Goal: Obtain resource: Download file/media

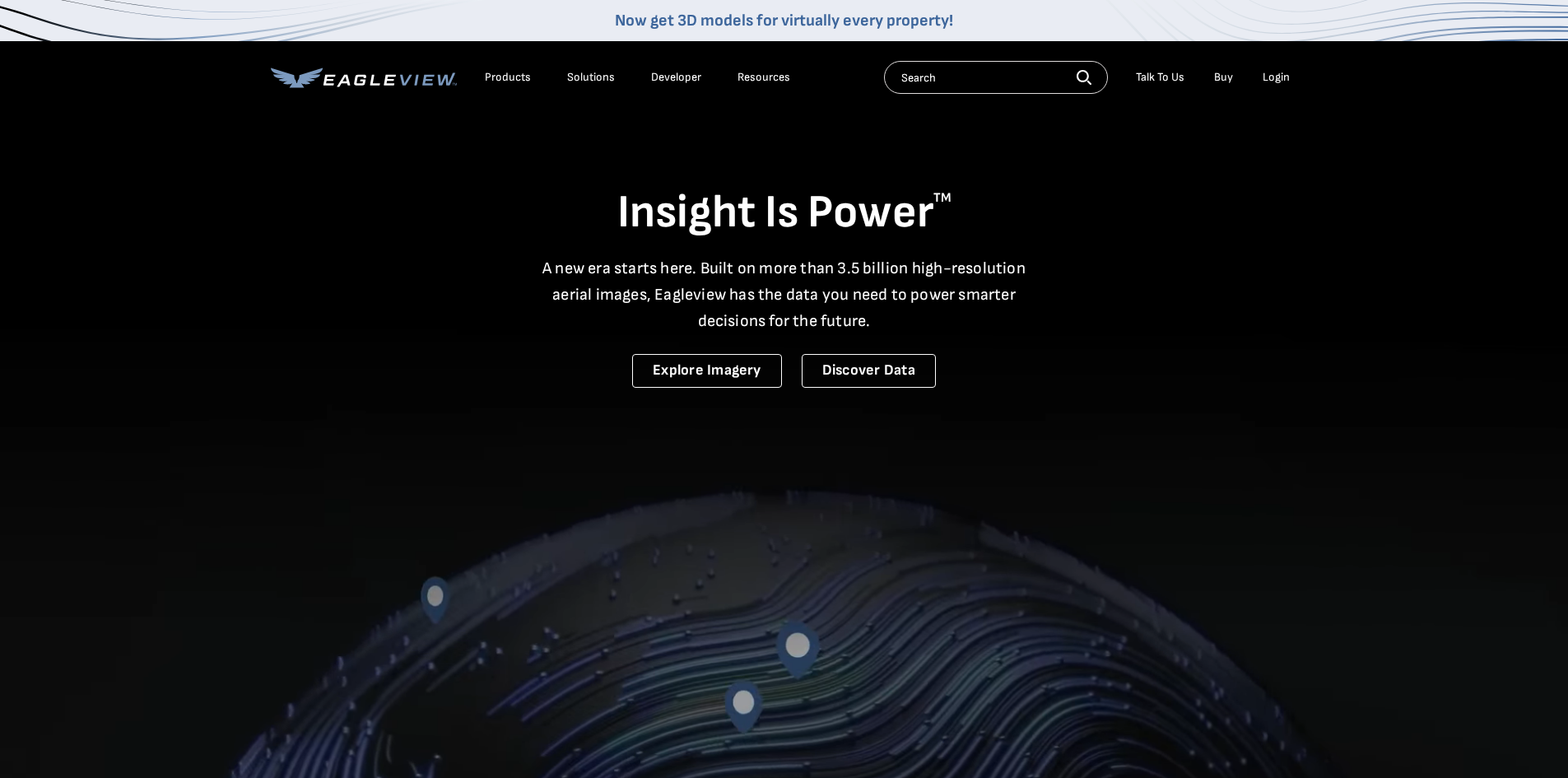
click at [1285, 72] on div "Login" at bounding box center [1276, 77] width 27 height 15
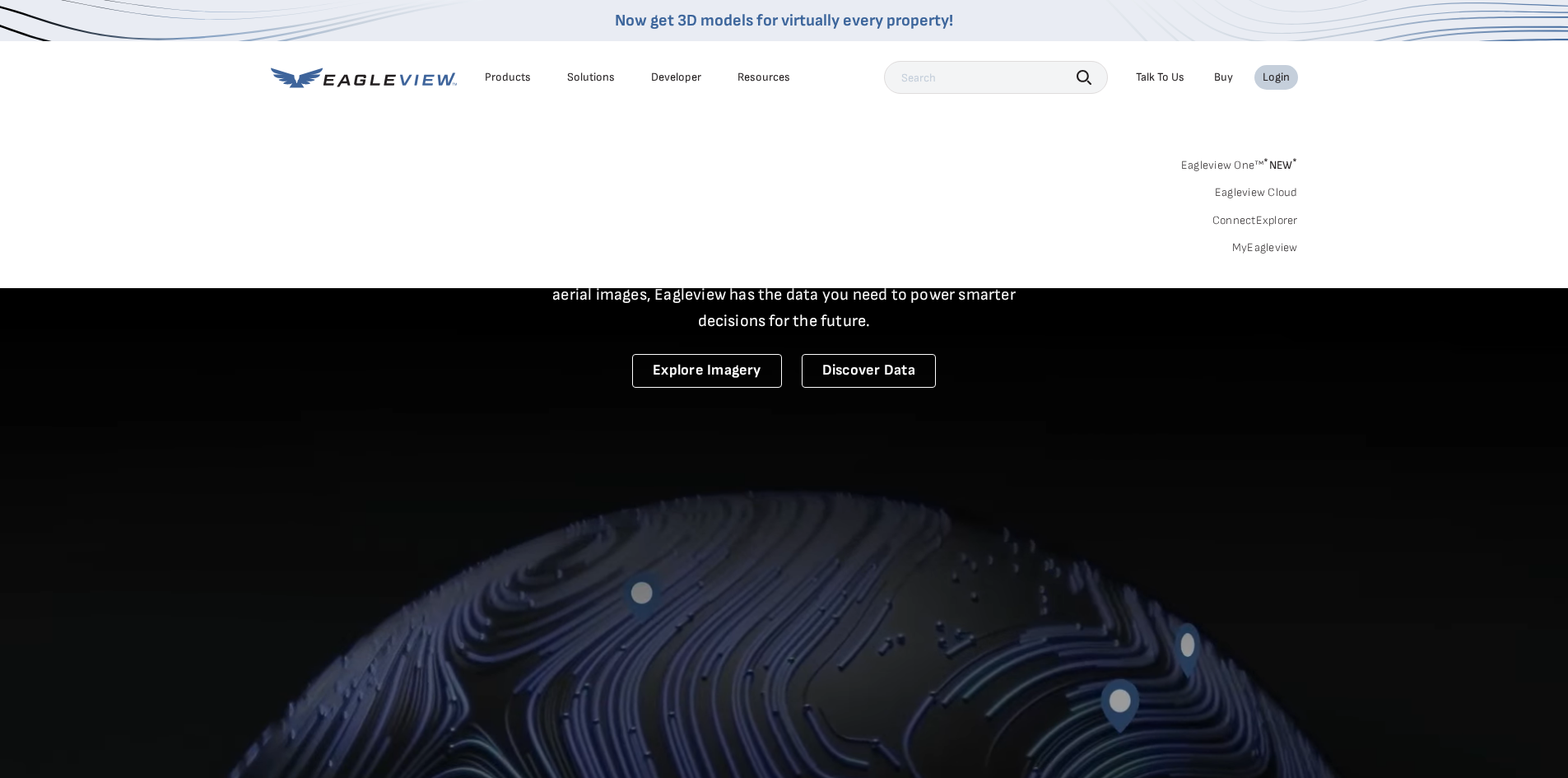
click at [1265, 254] on link "MyEagleview" at bounding box center [1266, 247] width 66 height 15
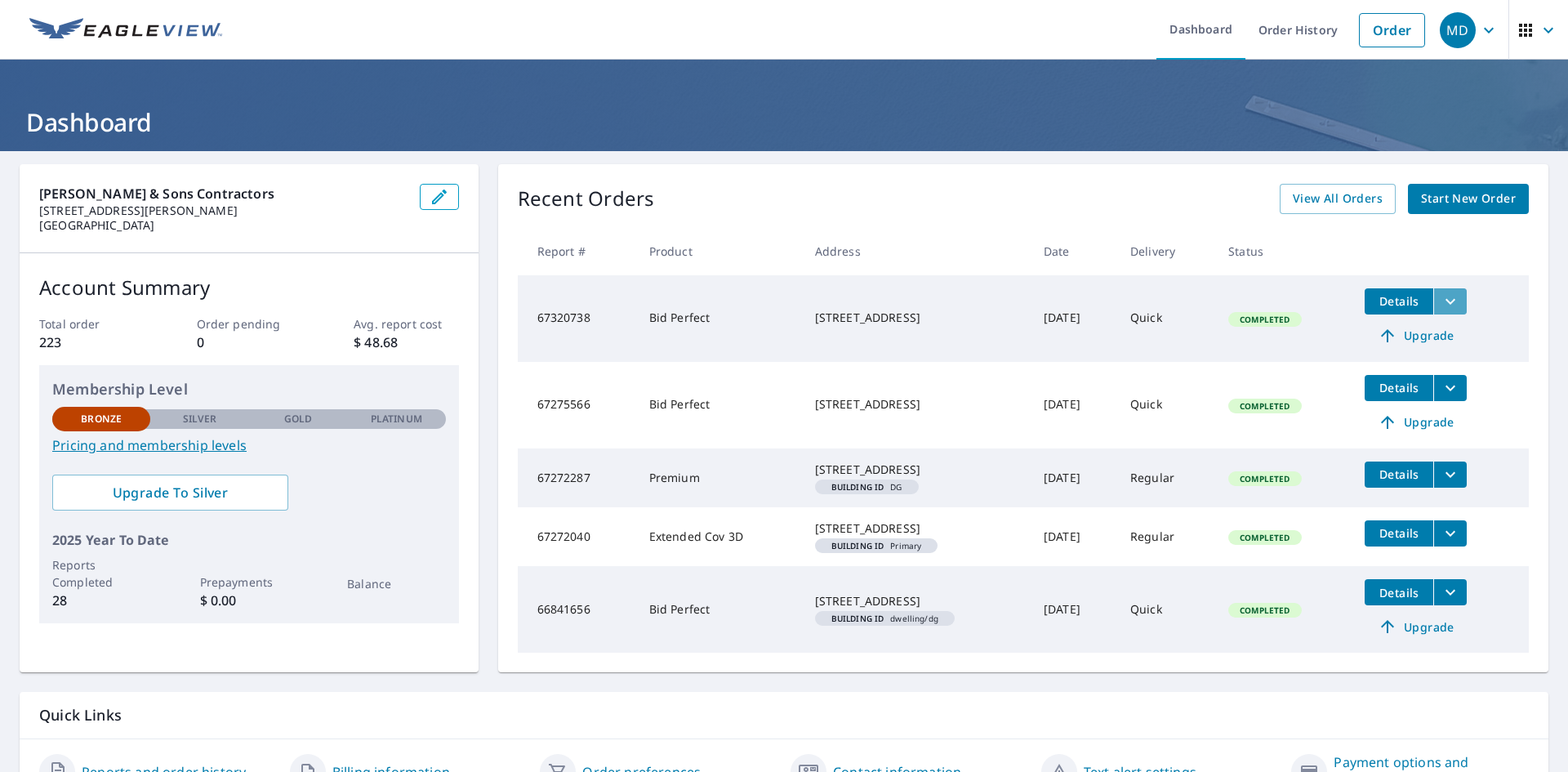
click at [1453, 303] on icon "filesDropdownBtn-67320738" at bounding box center [1450, 302] width 20 height 20
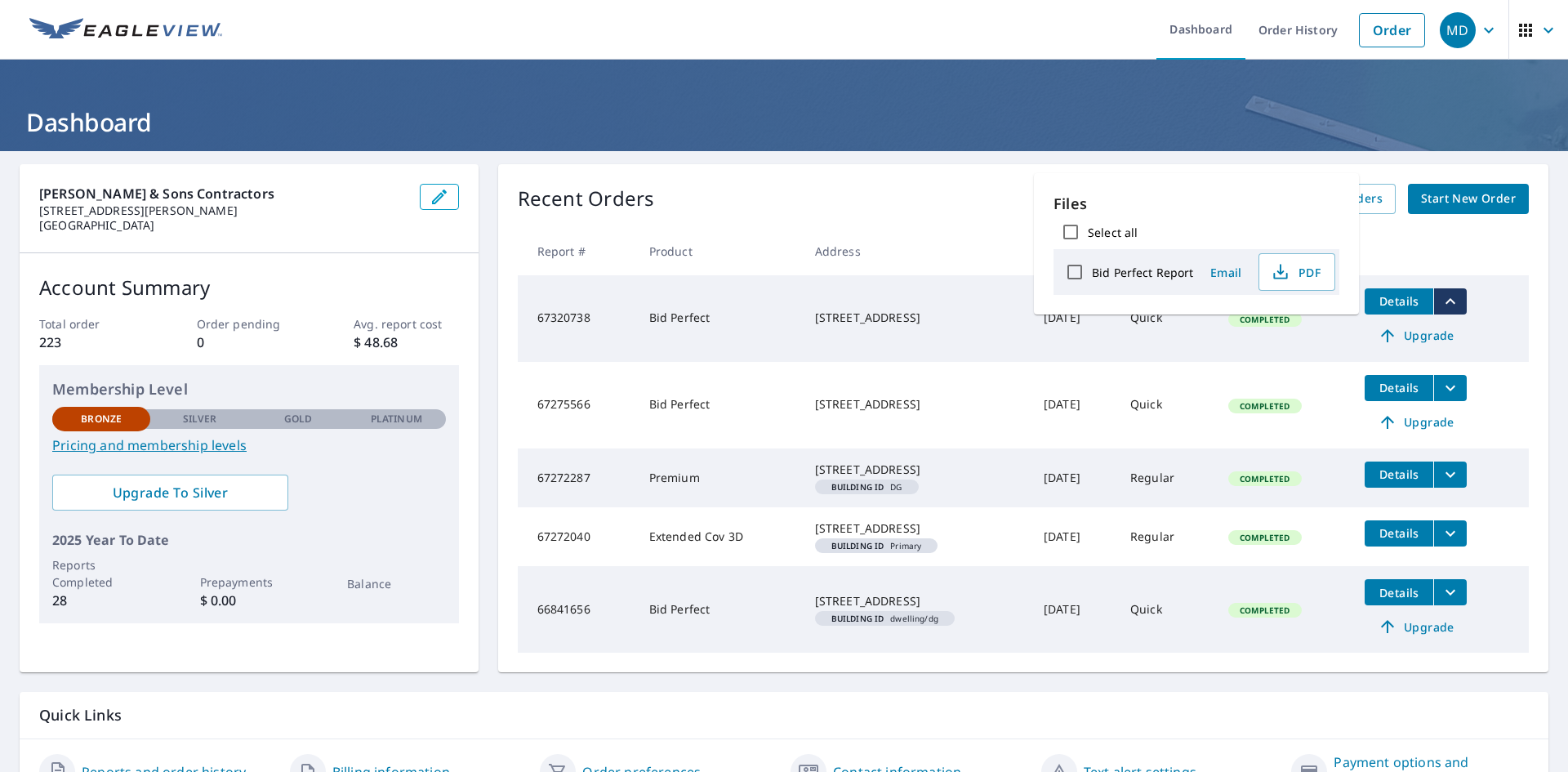
click at [1199, 269] on button "Email" at bounding box center [1225, 272] width 53 height 25
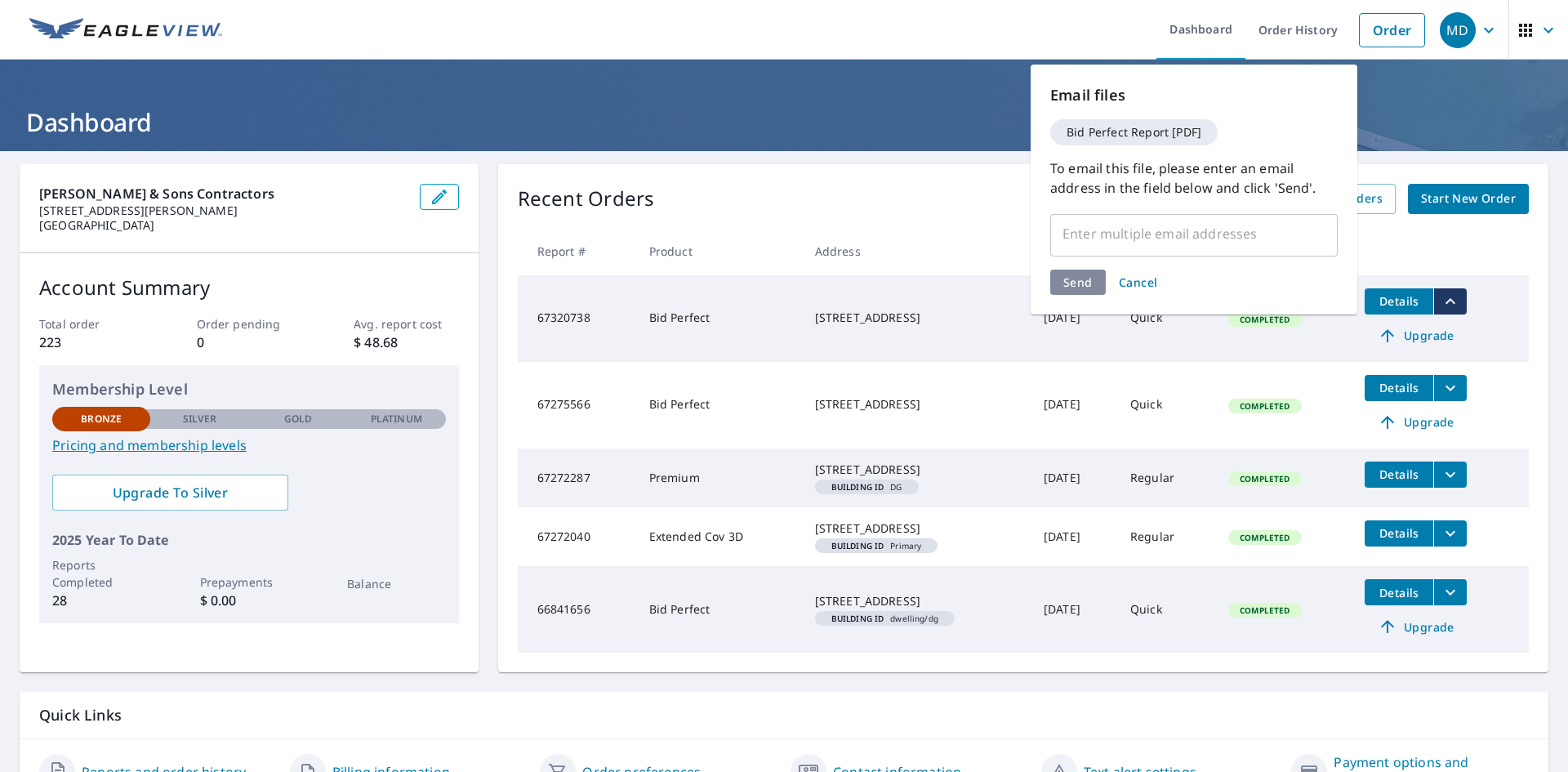
click at [1149, 279] on span "Cancel" at bounding box center [1138, 283] width 40 height 16
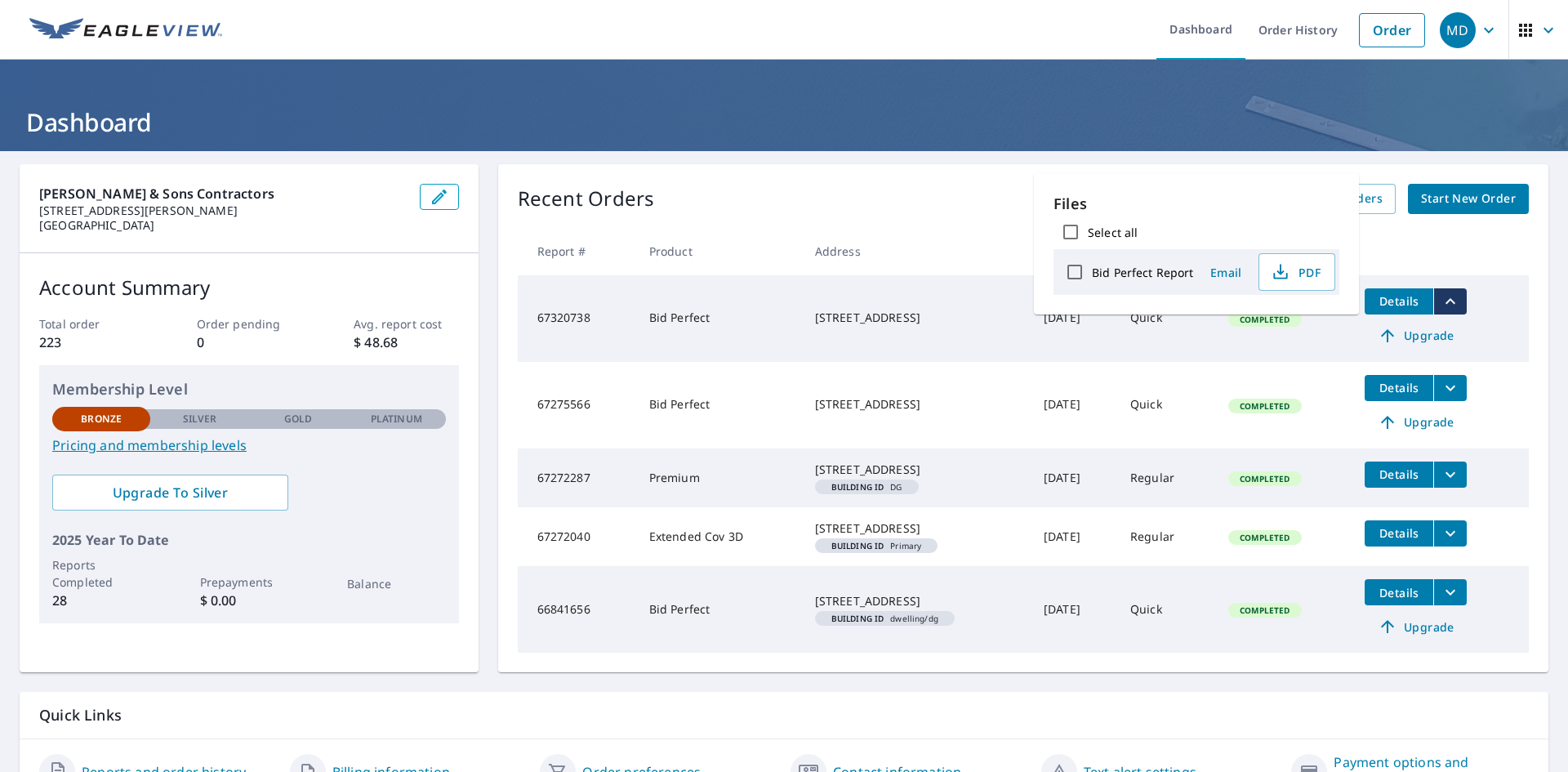
drag, startPoint x: 599, startPoint y: 320, endPoint x: 609, endPoint y: 310, distance: 14.1
click at [601, 316] on td "67320738" at bounding box center [576, 319] width 118 height 87
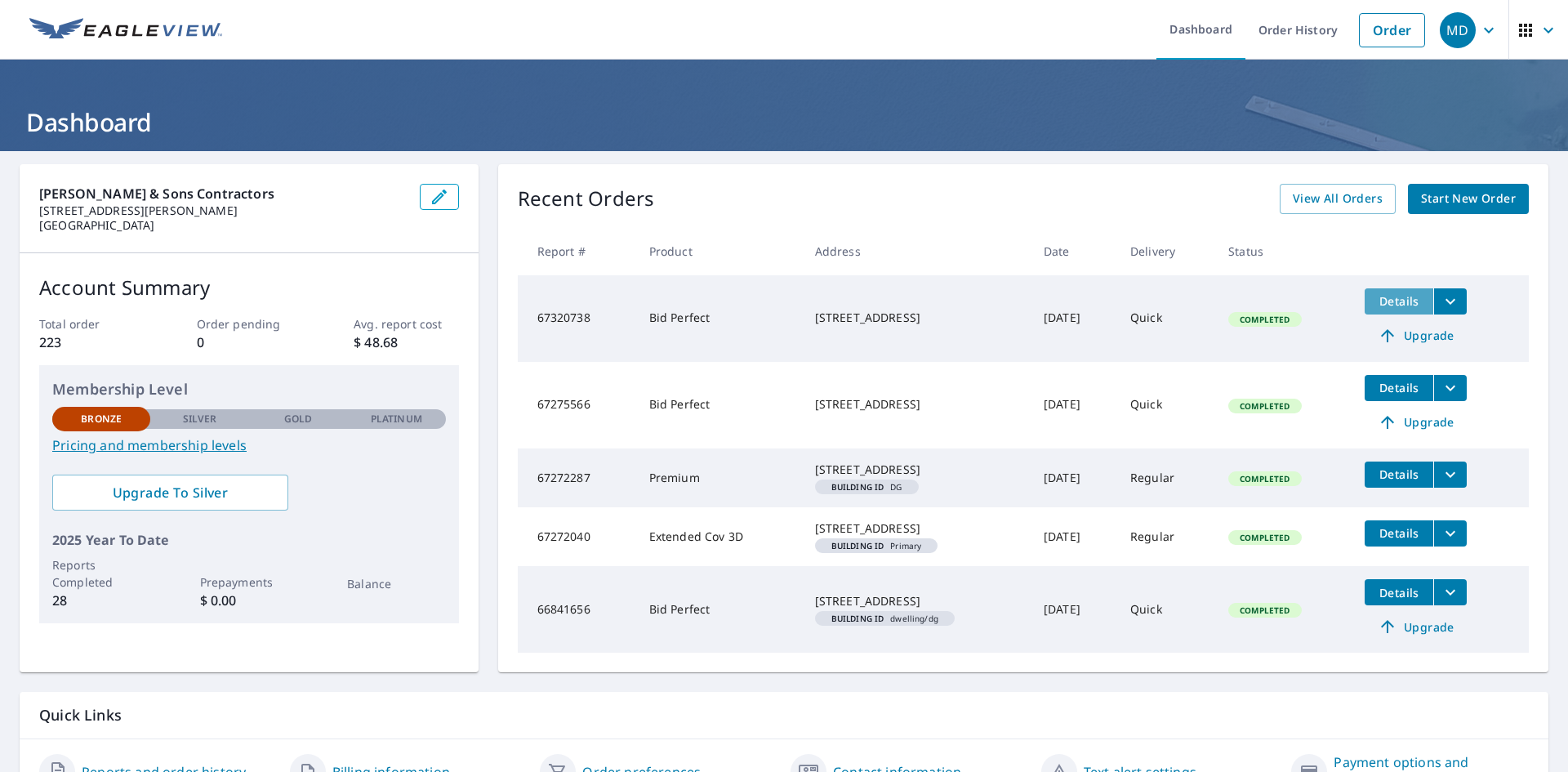
click at [1414, 297] on span "Details" at bounding box center [1398, 301] width 49 height 16
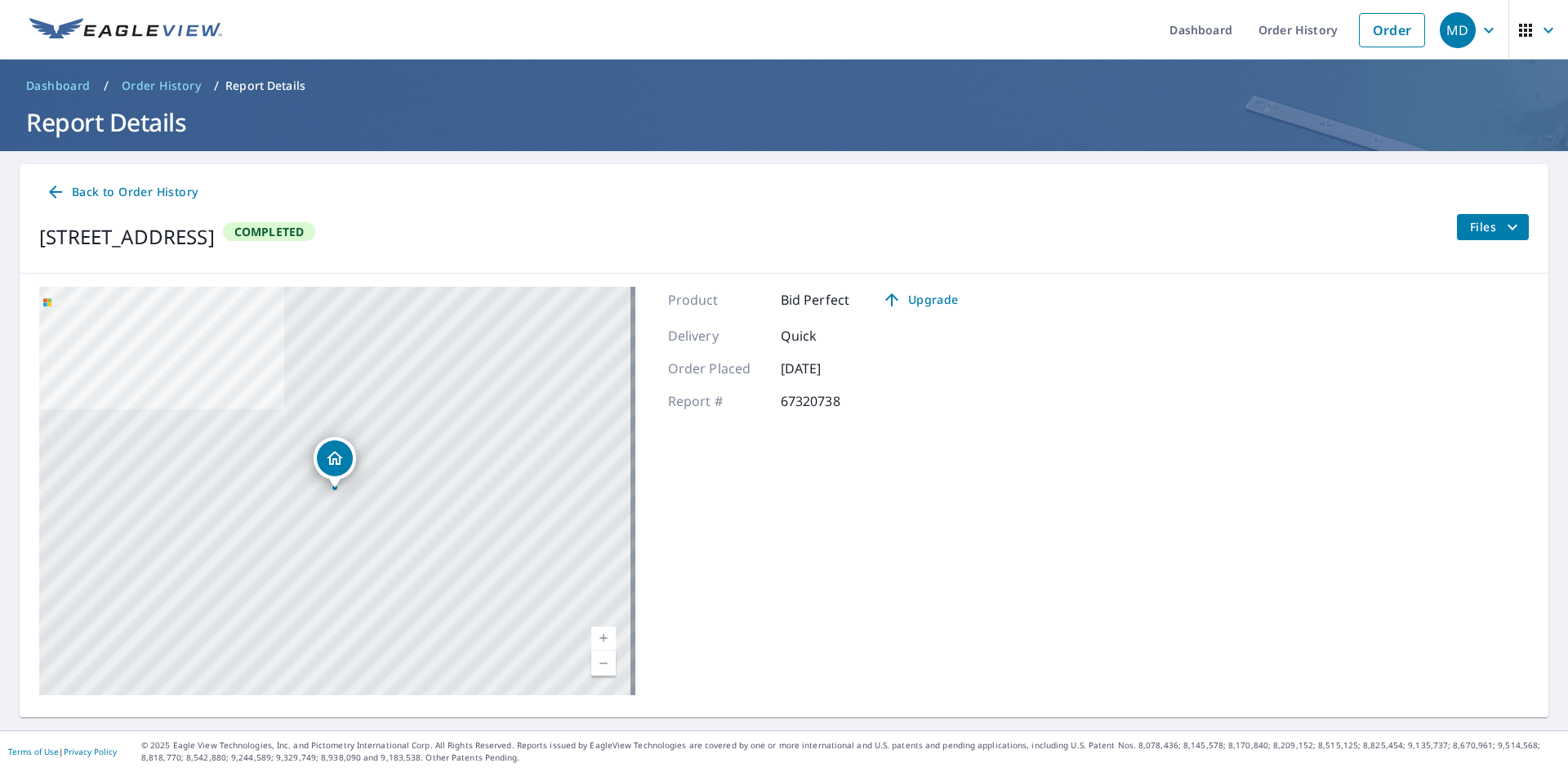
click at [1504, 222] on icon "filesDropdownBtn-67320738" at bounding box center [1512, 227] width 20 height 20
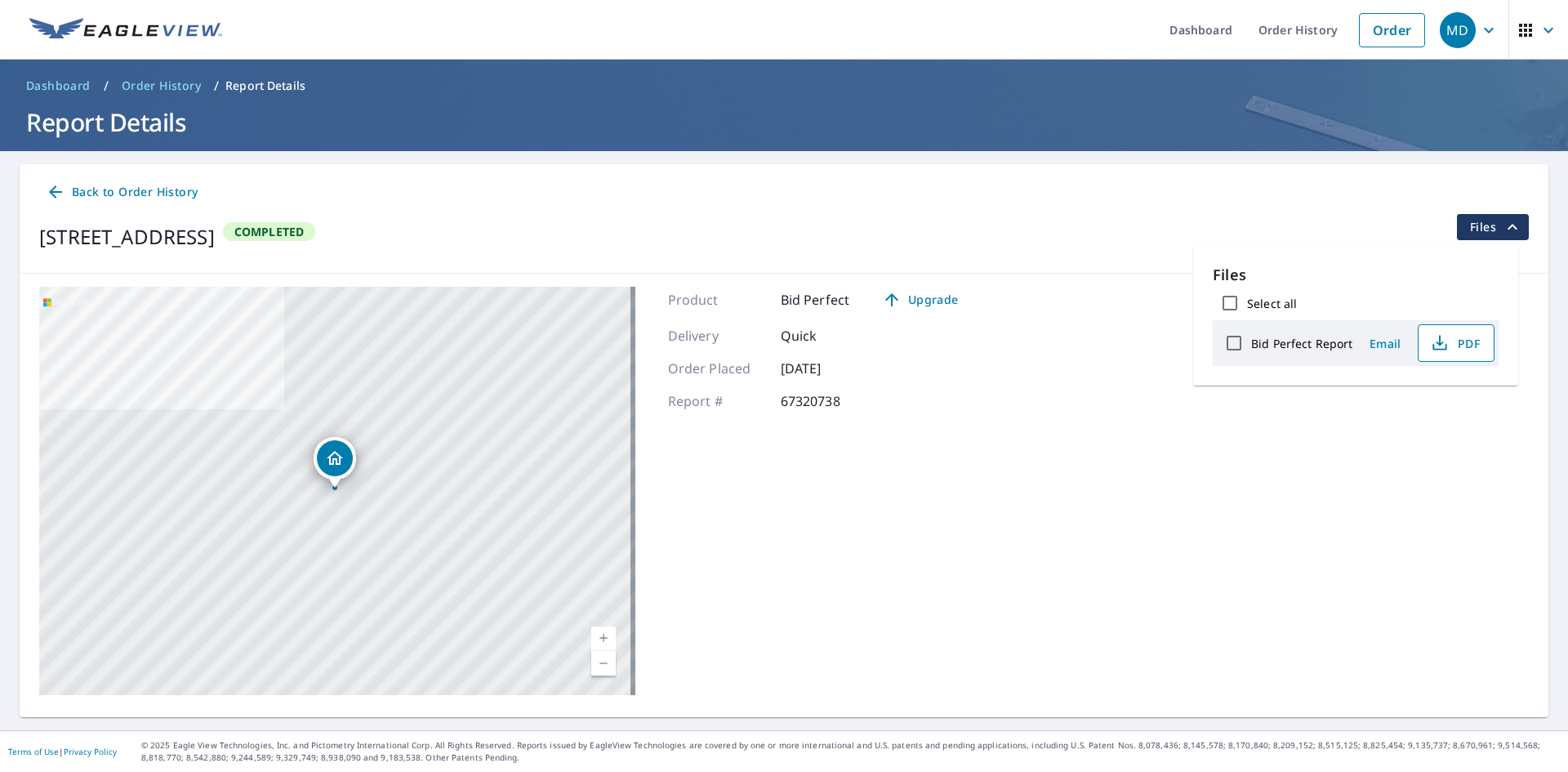
click at [1460, 339] on span "PDF" at bounding box center [1453, 343] width 53 height 20
